Goal: Information Seeking & Learning: Learn about a topic

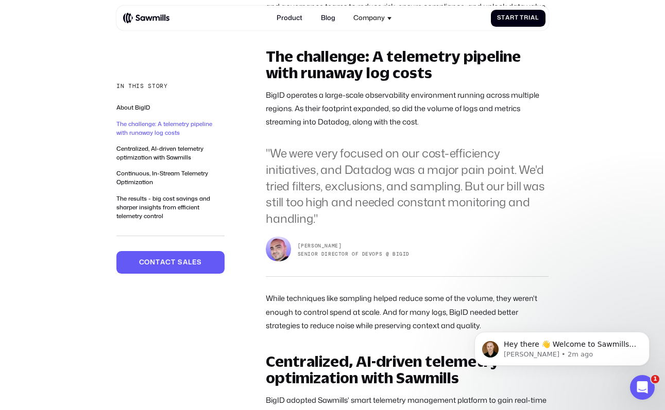
scroll to position [636, 0]
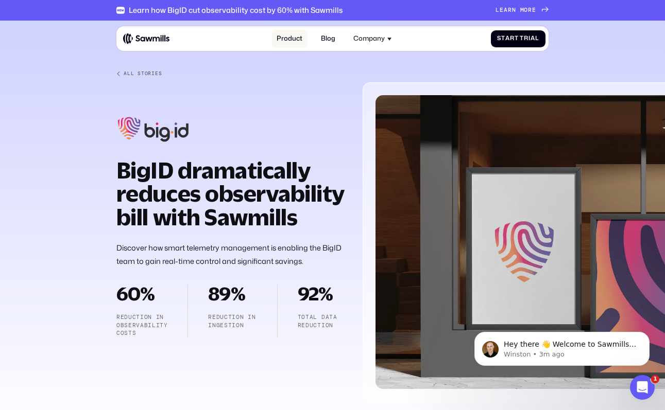
click at [294, 36] on link "Product" at bounding box center [290, 39] width 36 height 18
click at [141, 74] on div "All Stories" at bounding box center [143, 74] width 38 height 6
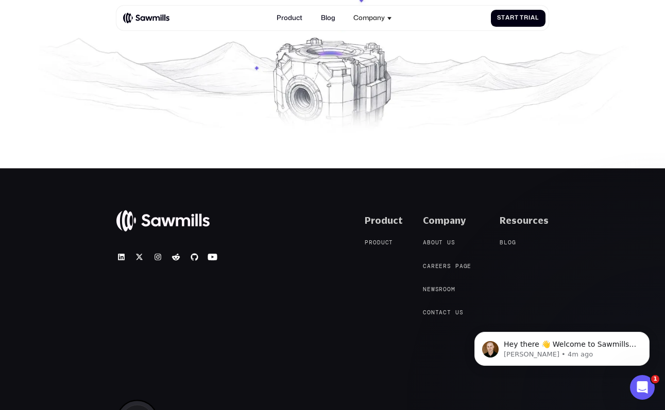
scroll to position [1223, 0]
